Goal: Information Seeking & Learning: Learn about a topic

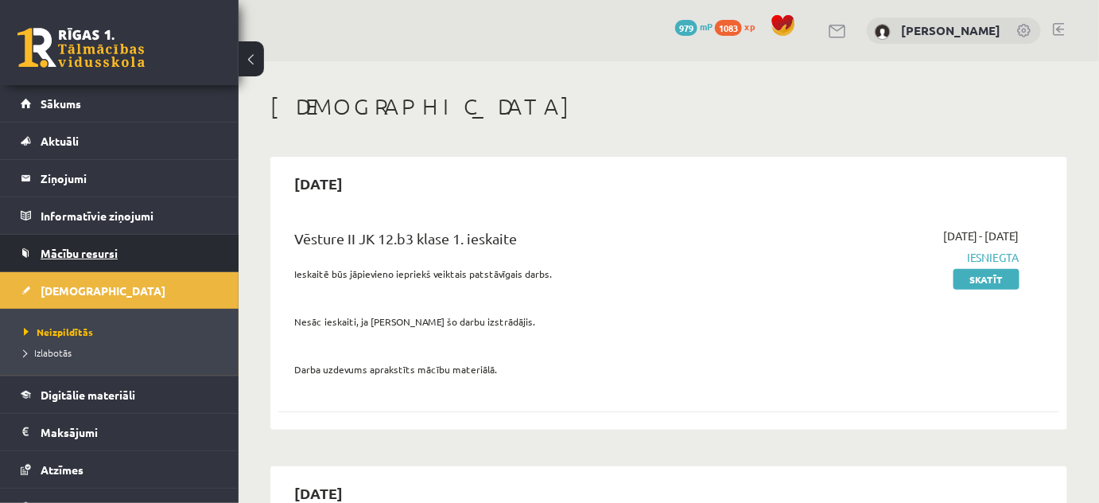
scroll to position [72, 0]
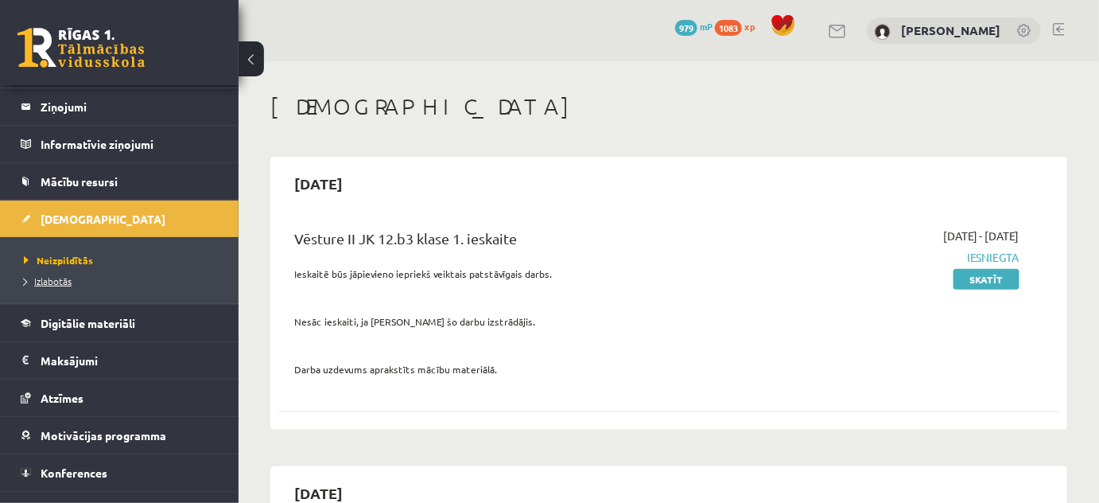
click at [61, 278] on span "Izlabotās" at bounding box center [48, 280] width 48 height 13
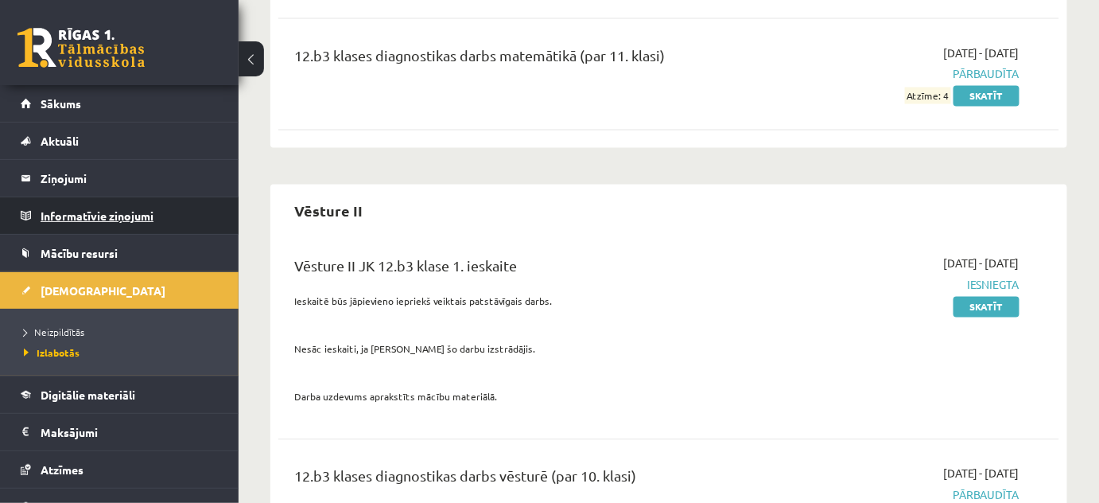
click at [97, 213] on legend "Informatīvie ziņojumi 0" at bounding box center [130, 215] width 178 height 37
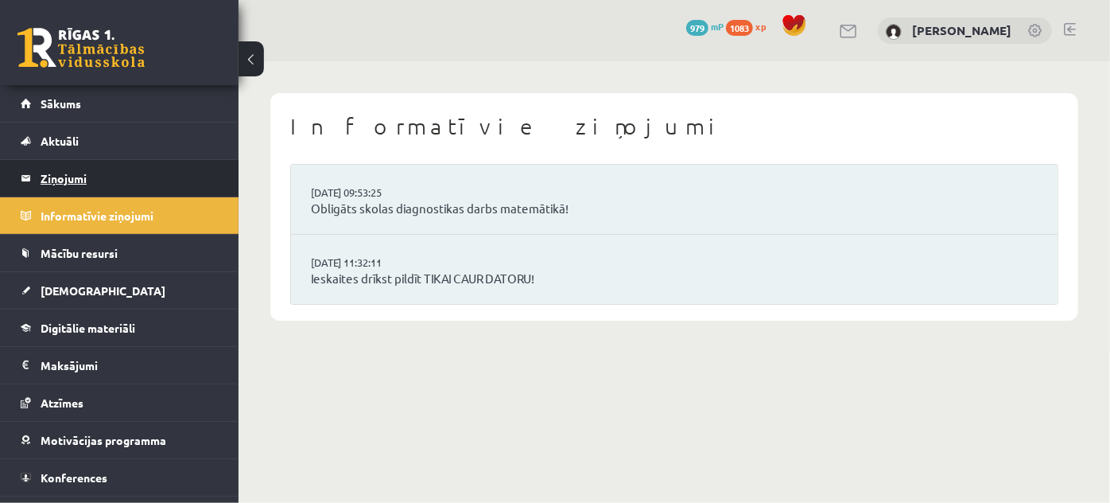
click at [78, 180] on legend "Ziņojumi 0" at bounding box center [130, 178] width 178 height 37
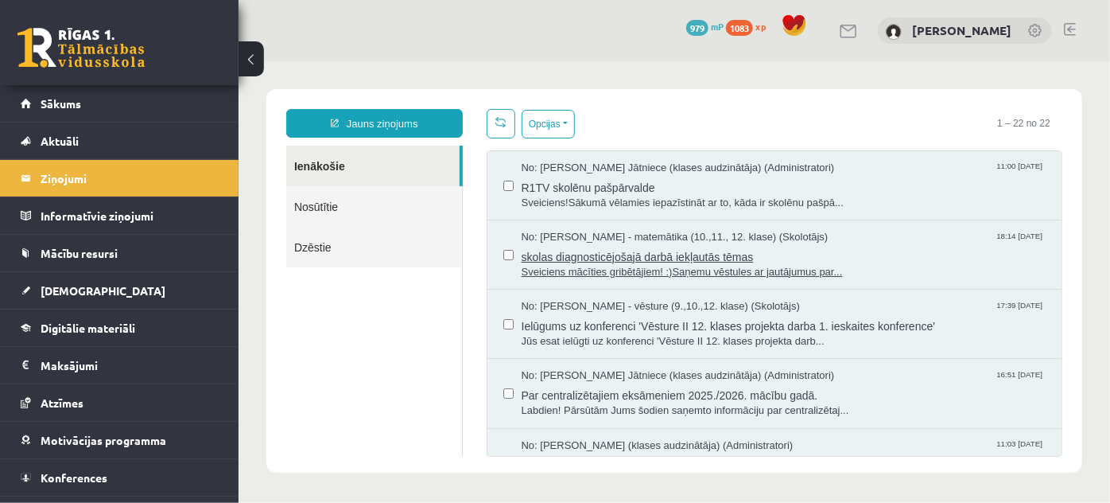
click at [570, 256] on span "skolas diagnosticējošajā darbā iekļautās tēmas" at bounding box center [783, 254] width 525 height 20
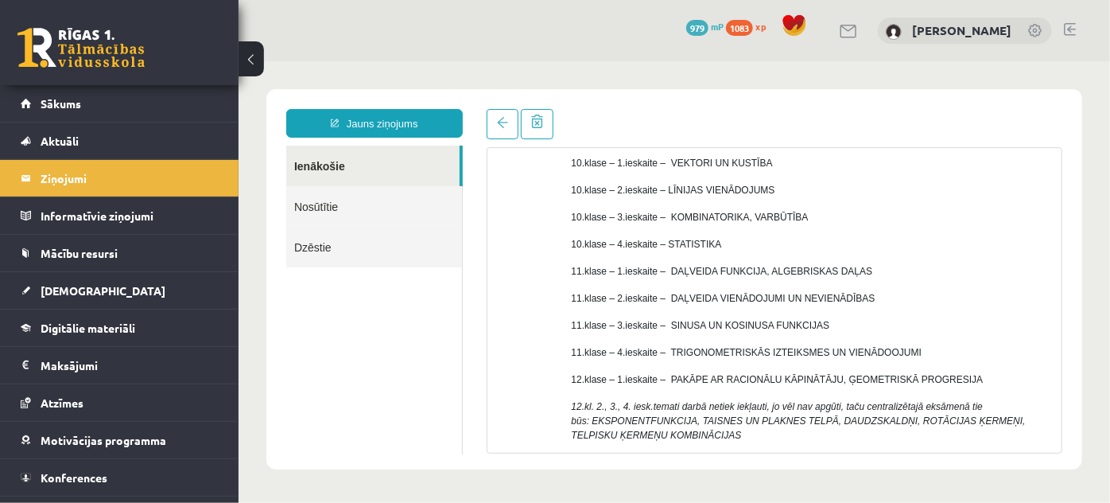
scroll to position [216, 0]
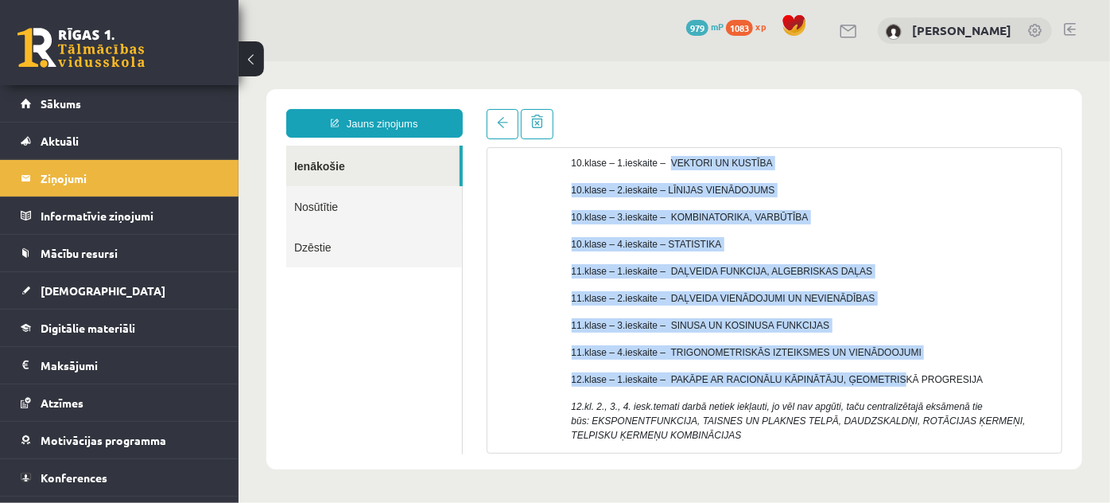
drag, startPoint x: 667, startPoint y: 165, endPoint x: 888, endPoint y: 357, distance: 292.7
click at [881, 357] on div "Sveiciens mācīties gribētājiem! :) Saņemu vēstules ar jautājumus par to kādi te…" at bounding box center [810, 263] width 479 height 465
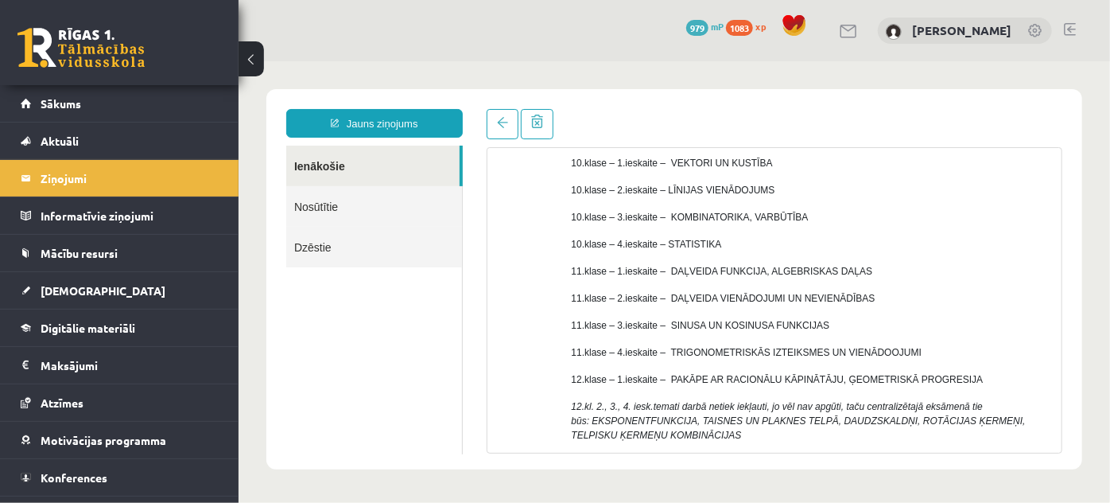
click at [952, 375] on p "12.klase – 1.ieskaite – PAKĀPE AR RACIONĀLU KĀPINĀTĀJU, ĢEOMETRISKĀ PROGRESIJA" at bounding box center [810, 378] width 479 height 14
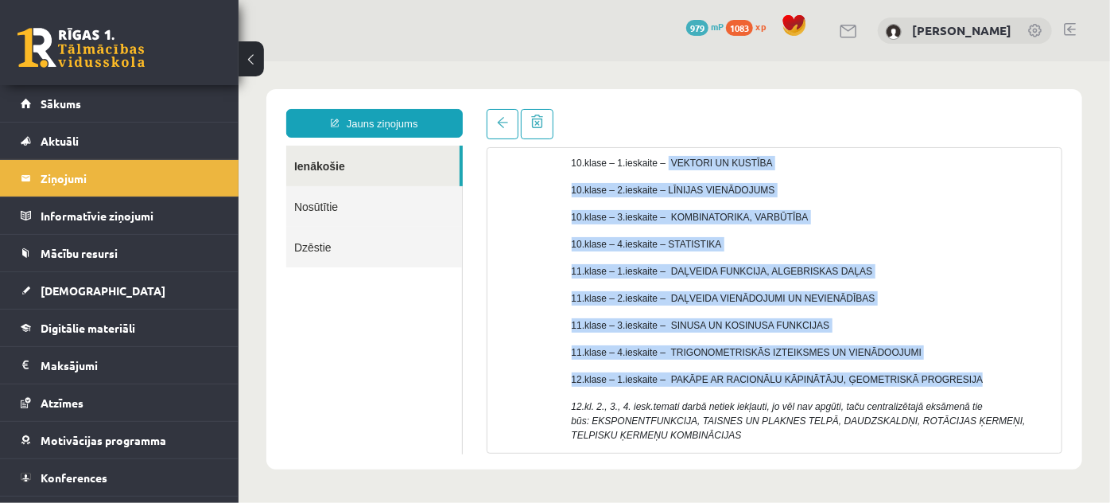
drag, startPoint x: 952, startPoint y: 377, endPoint x: 663, endPoint y: 161, distance: 361.0
click at [663, 161] on div "Sveiciens mācīties gribētājiem! :) Saņemu vēstules ar jautājumus par to kādi te…" at bounding box center [810, 263] width 479 height 465
click at [788, 193] on p "10.klase – 2.ieskaite – LĪNIJAS VIENĀDOJUMS" at bounding box center [810, 189] width 479 height 14
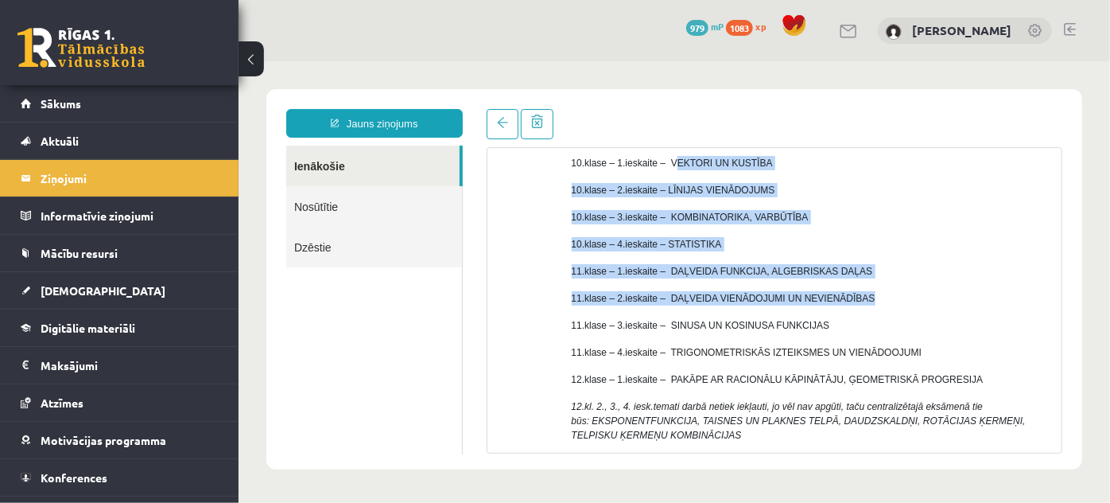
drag, startPoint x: 671, startPoint y: 158, endPoint x: 893, endPoint y: 312, distance: 269.2
click at [886, 305] on div "Sveiciens mācīties gribētājiem! :) Saņemu vēstules ar jautājumus par to kādi te…" at bounding box center [810, 263] width 479 height 465
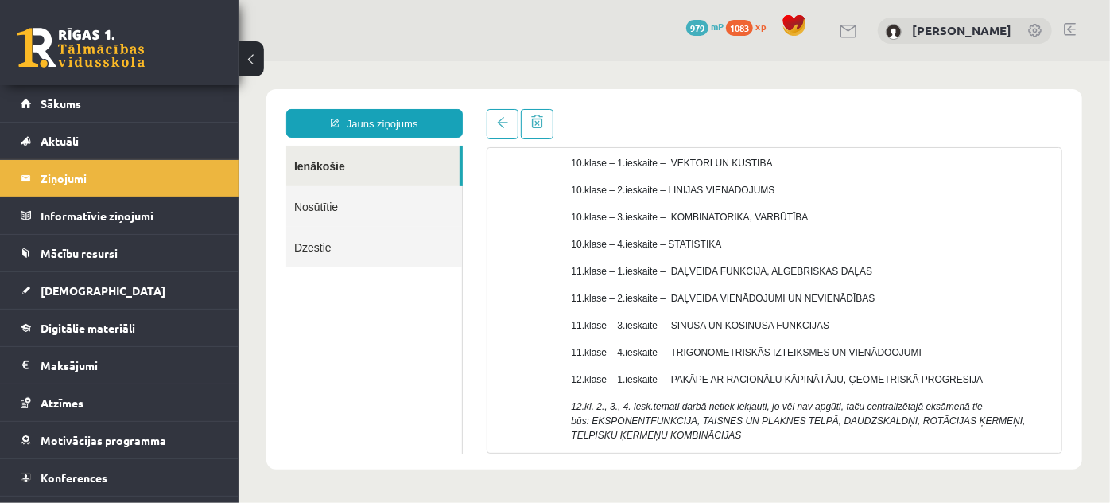
click at [908, 338] on div "Sveiciens mācīties gribētājiem! :) Saņemu vēstules ar jautājumus par to kādi te…" at bounding box center [810, 263] width 479 height 465
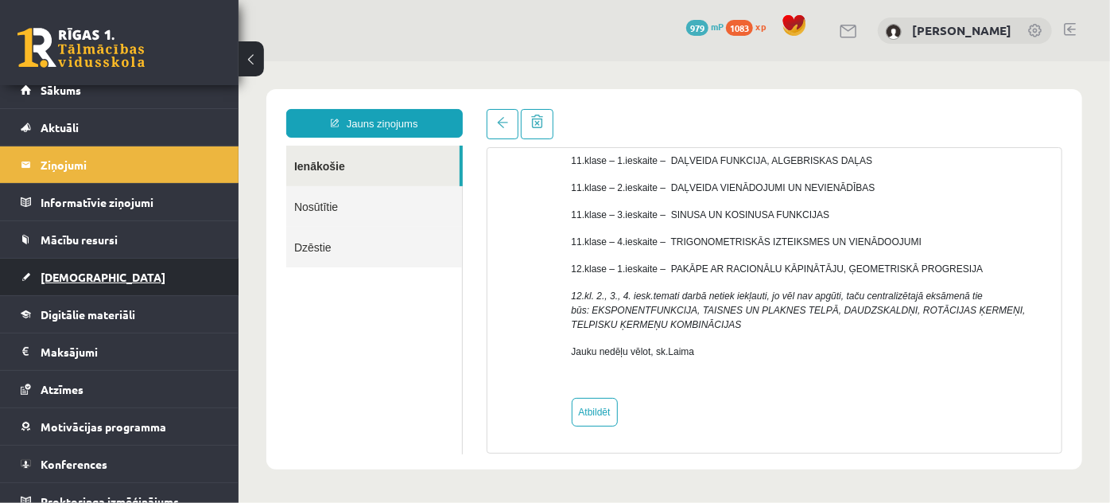
scroll to position [0, 0]
